Goal: Task Accomplishment & Management: Complete application form

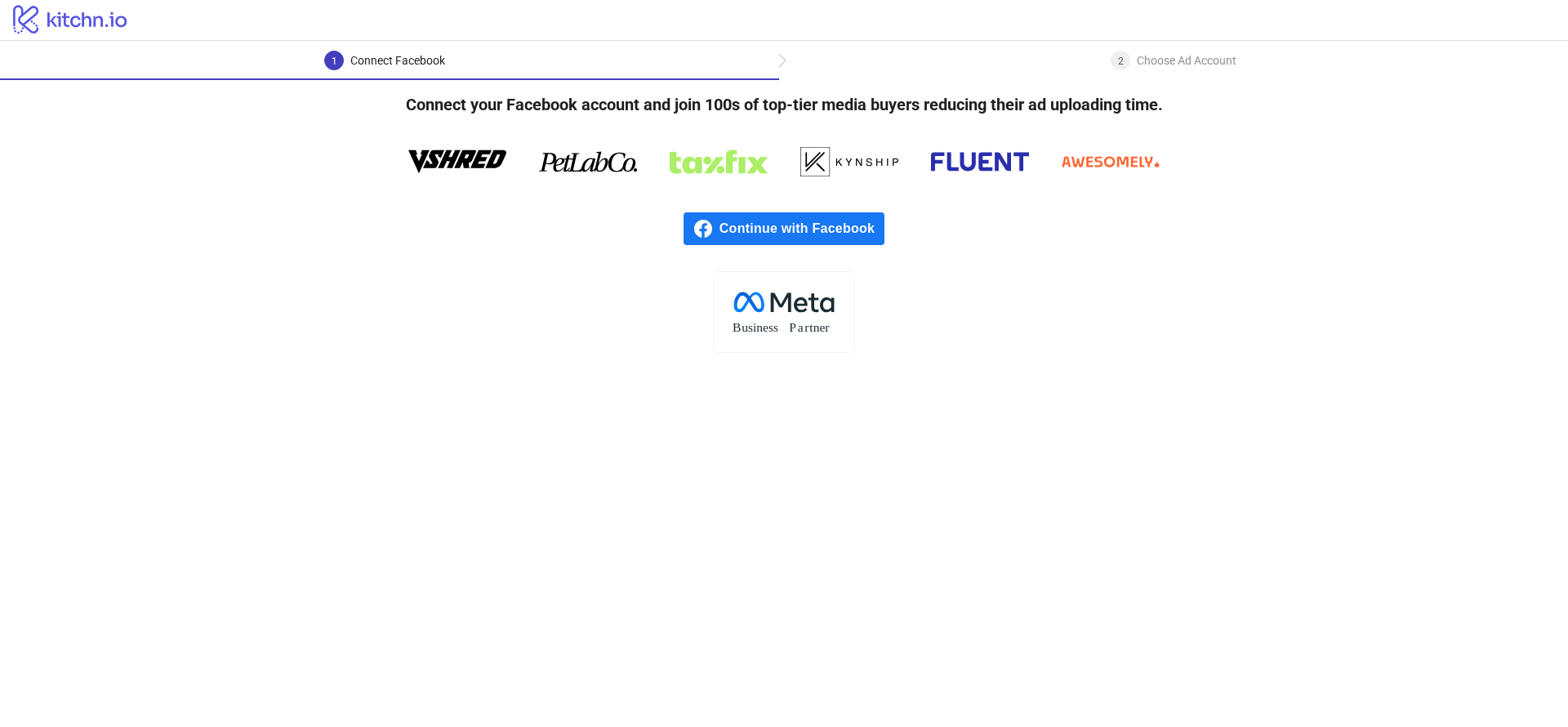
click at [769, 238] on span "Continue with Facebook" at bounding box center [802, 229] width 165 height 33
click at [731, 226] on span "Continue with Facebook" at bounding box center [802, 229] width 165 height 33
click at [796, 13] on div "logo/logo" at bounding box center [784, 20] width 1568 height 41
click at [819, 235] on span "Continue with Facebook" at bounding box center [802, 229] width 165 height 33
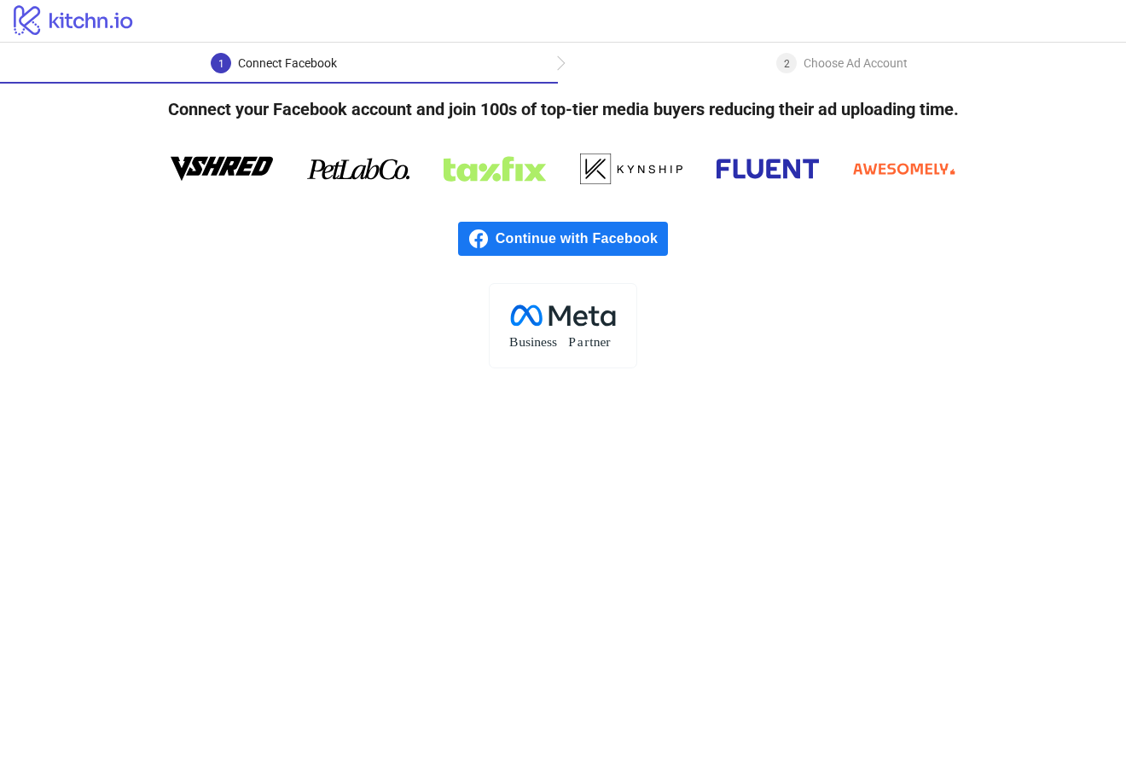
click at [555, 230] on span "Continue with Facebook" at bounding box center [582, 239] width 172 height 34
click at [648, 240] on span "Continue with Facebook" at bounding box center [582, 239] width 172 height 34
click at [789, 64] on div "2" at bounding box center [786, 63] width 20 height 20
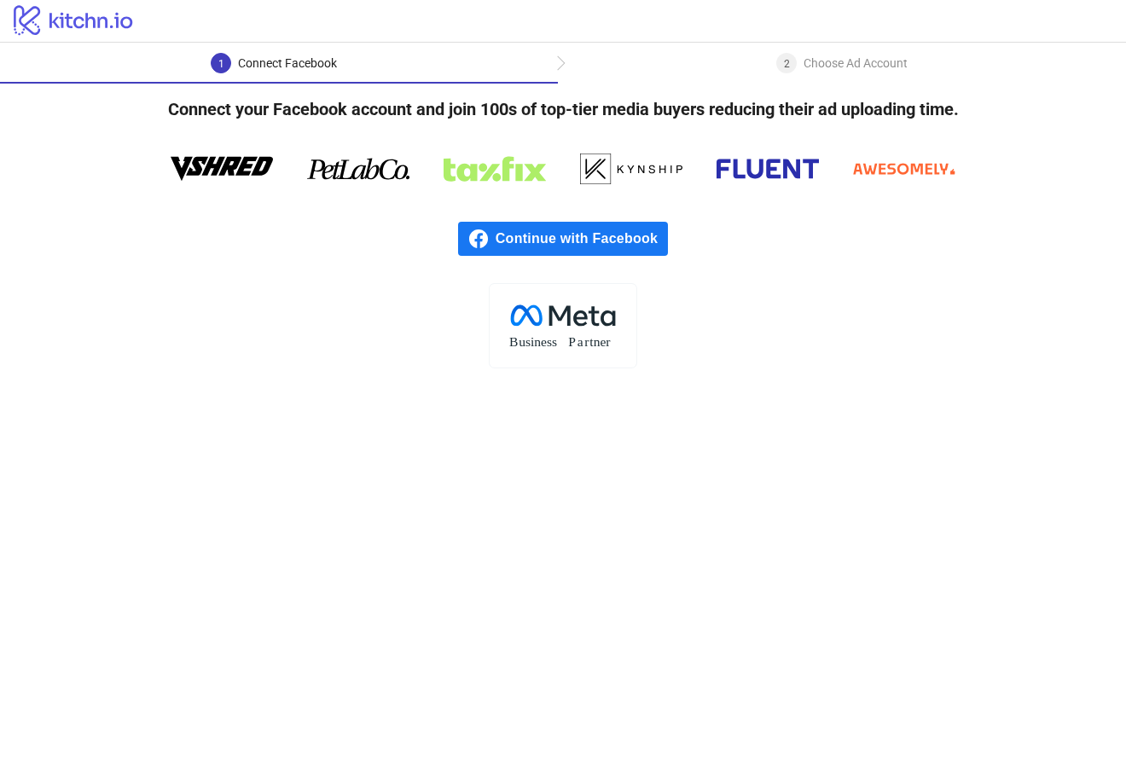
click at [540, 59] on div "1 Connect Facebook" at bounding box center [279, 68] width 558 height 31
click at [567, 59] on div "2 Choose Ad Account" at bounding box center [842, 68] width 568 height 31
click at [565, 59] on div "2 Choose Ad Account" at bounding box center [842, 68] width 568 height 31
